Goal: Navigation & Orientation: Understand site structure

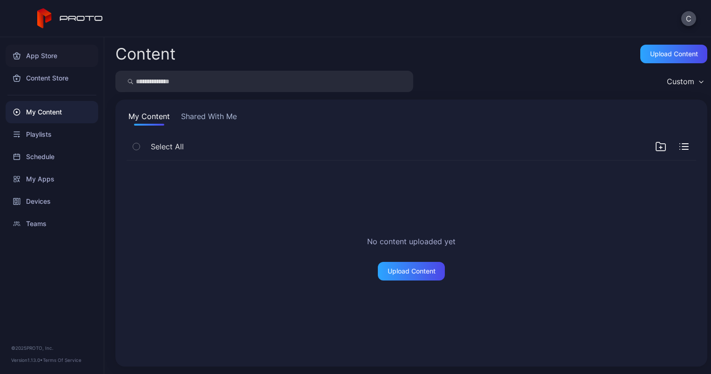
click at [30, 54] on div "App Store" at bounding box center [52, 56] width 93 height 22
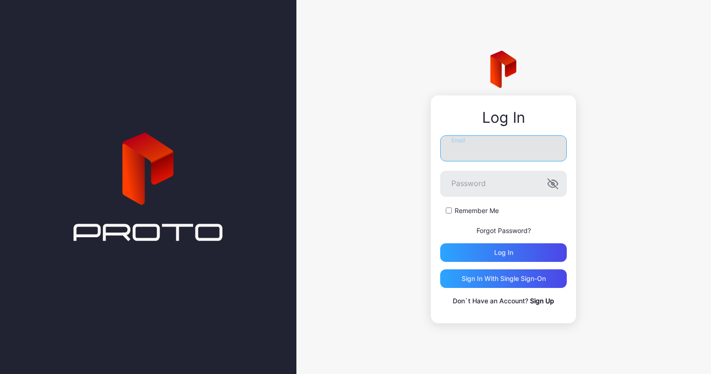
click at [501, 149] on input "Email" at bounding box center [503, 149] width 127 height 26
click at [0, 374] on com-1password-button at bounding box center [0, 374] width 0 height 0
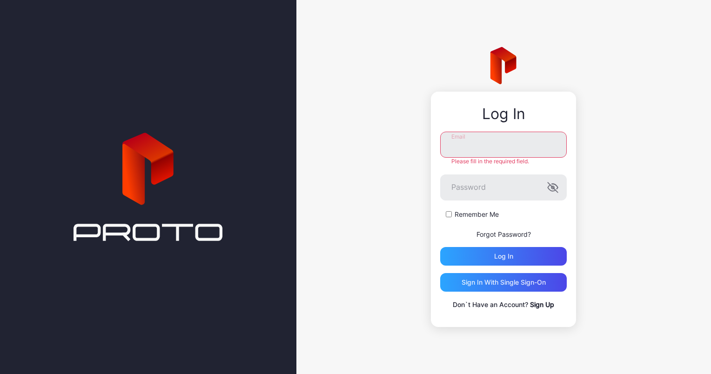
click at [0, 374] on com-1password-button at bounding box center [0, 374] width 0 height 0
click at [503, 142] on input "Email" at bounding box center [503, 145] width 127 height 26
click at [291, 93] on div at bounding box center [148, 187] width 297 height 374
click at [527, 136] on input "Email" at bounding box center [503, 145] width 127 height 26
type input "**********"
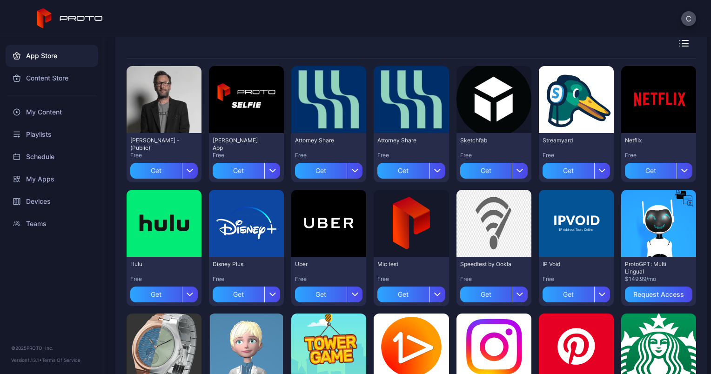
scroll to position [70, 0]
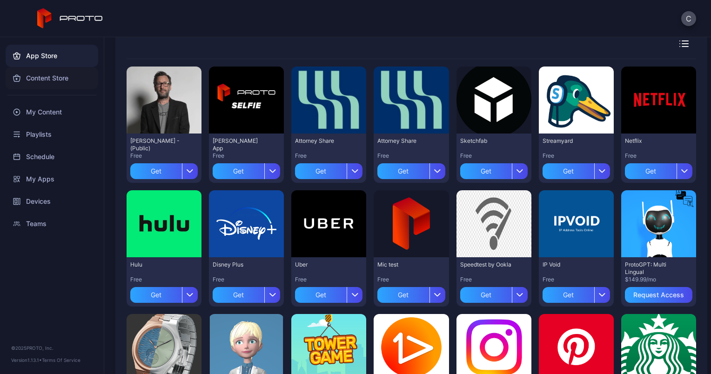
click at [62, 82] on div "Content Store" at bounding box center [52, 78] width 93 height 22
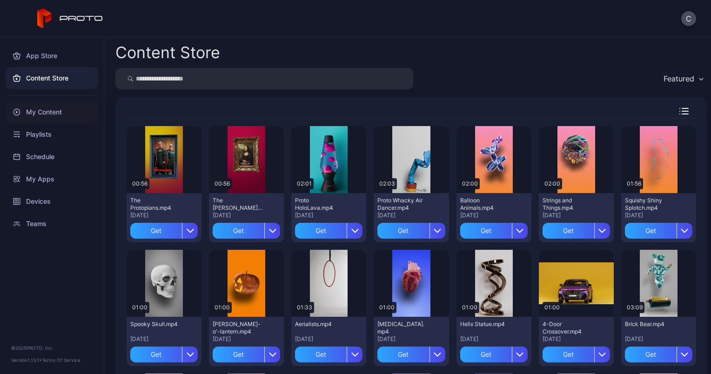
click at [54, 115] on div "My Content" at bounding box center [52, 112] width 93 height 22
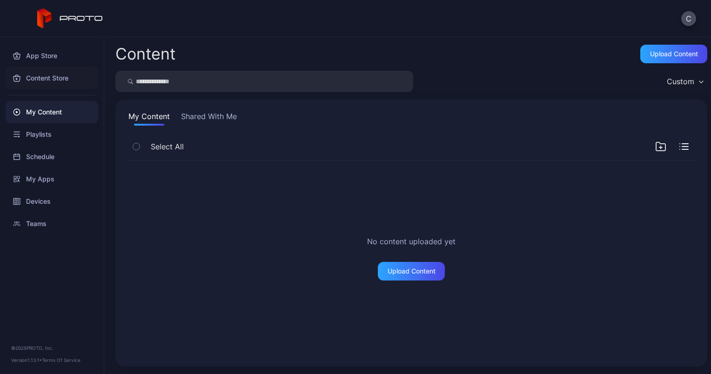
click at [50, 74] on div "Content Store" at bounding box center [52, 78] width 93 height 22
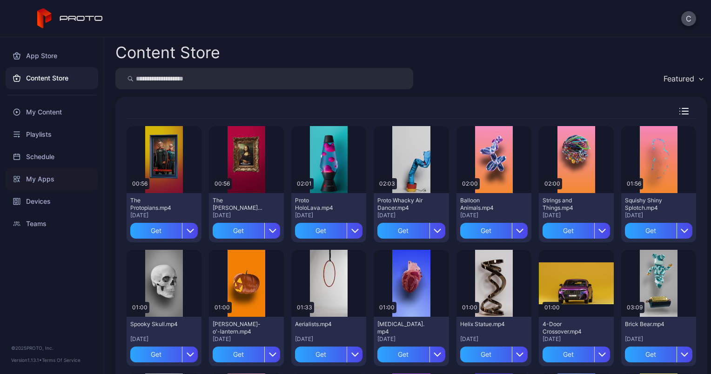
click at [49, 181] on div "My Apps" at bounding box center [52, 179] width 93 height 22
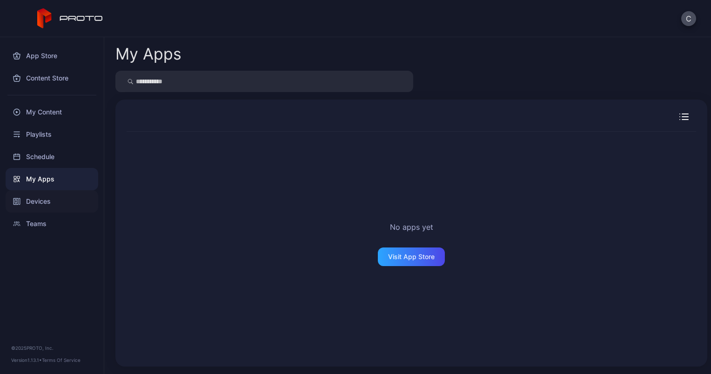
click at [50, 206] on div "Devices" at bounding box center [52, 201] width 93 height 22
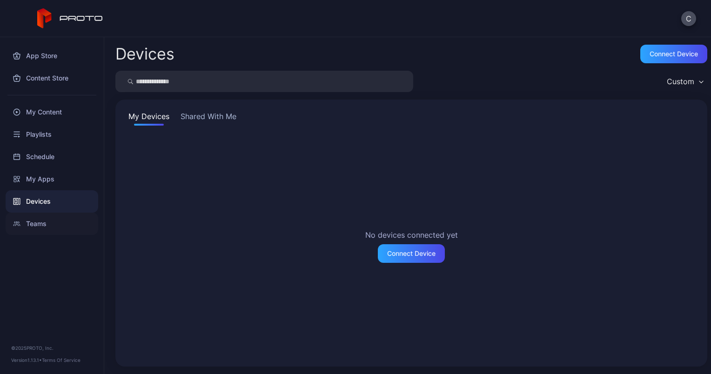
click at [38, 223] on div "Teams" at bounding box center [52, 224] width 93 height 22
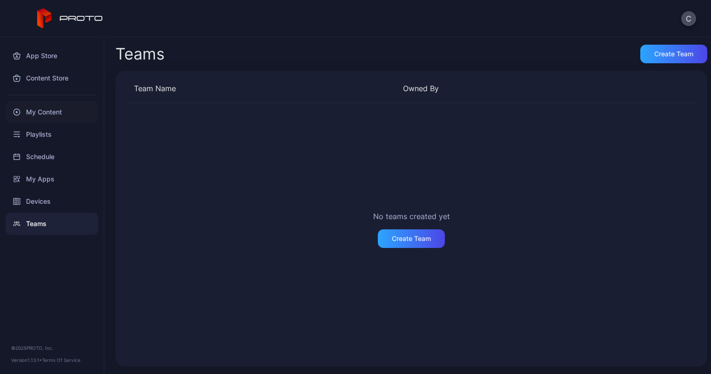
click at [44, 115] on div "My Content" at bounding box center [52, 112] width 93 height 22
